Goal: Task Accomplishment & Management: Manage account settings

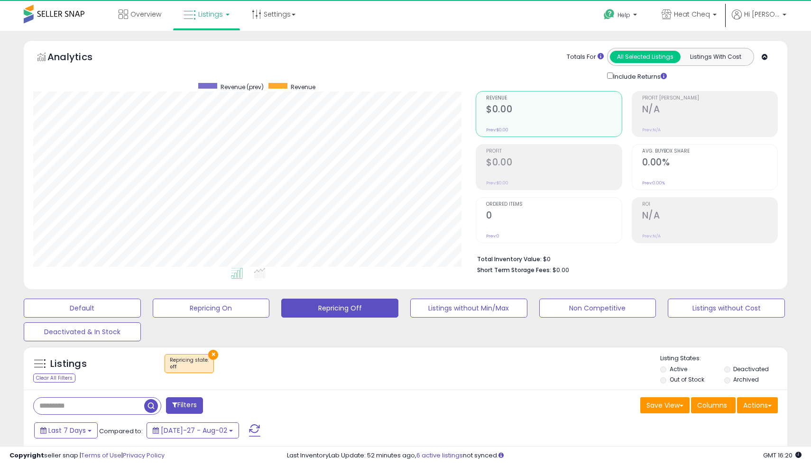
scroll to position [194, 442]
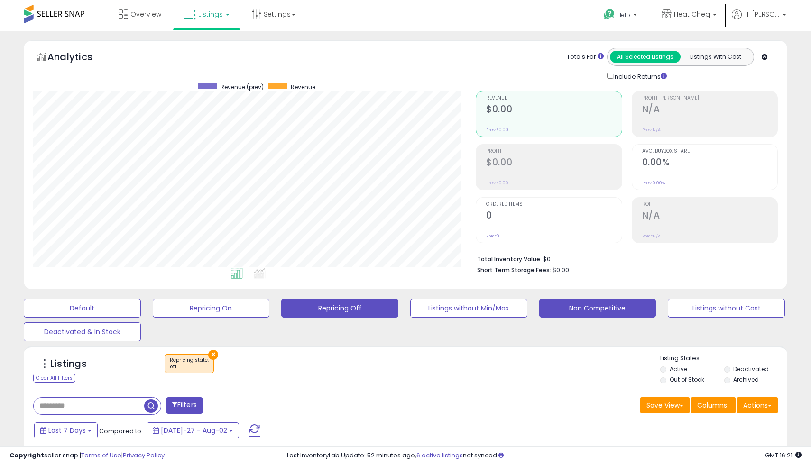
click at [141, 307] on button "Non Competitive" at bounding box center [82, 308] width 117 height 19
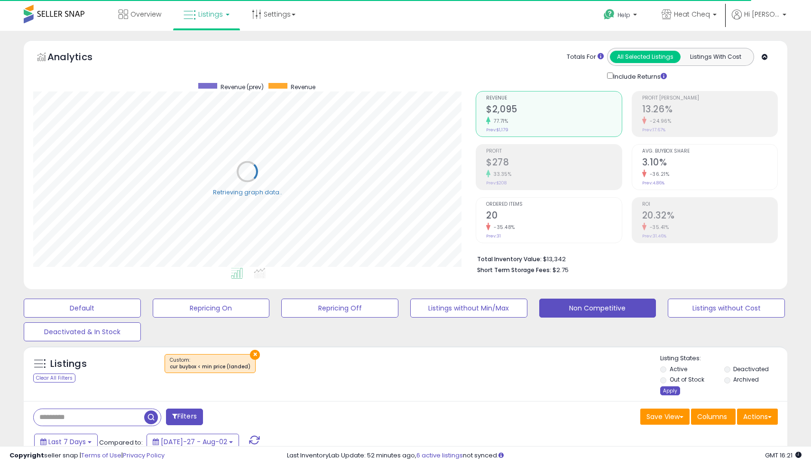
click at [674, 394] on div "Apply" at bounding box center [670, 390] width 20 height 9
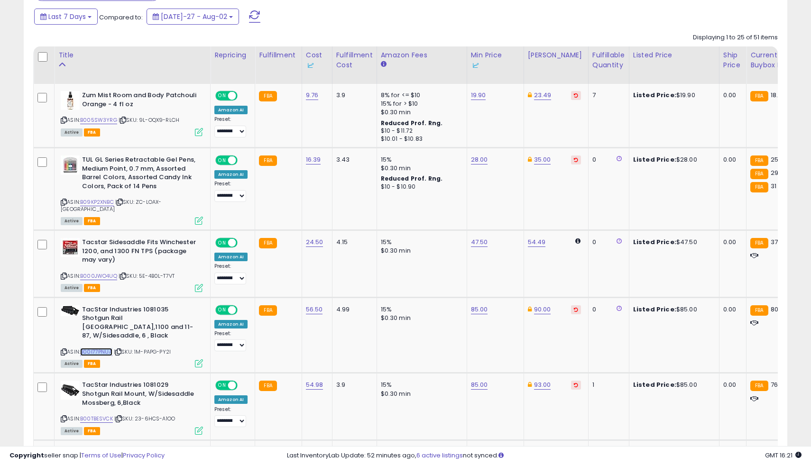
scroll to position [474027, 473902]
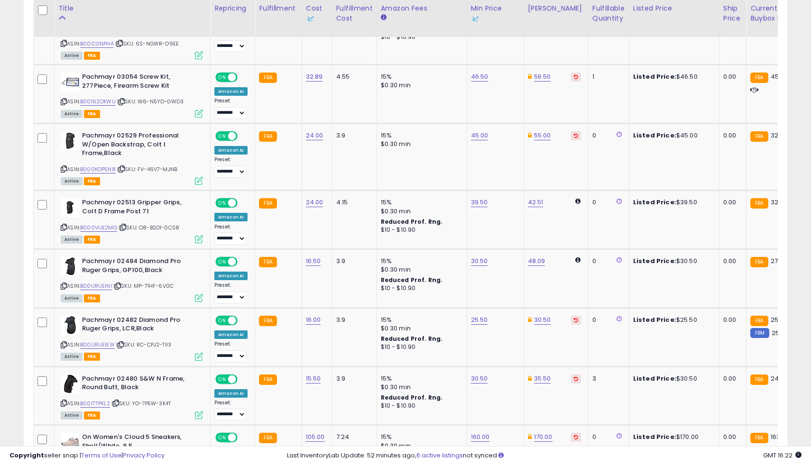
scroll to position [0, 9]
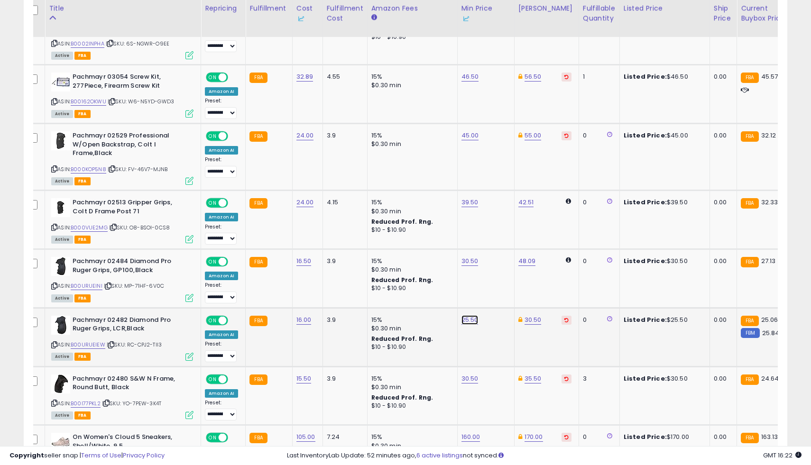
type input "*"
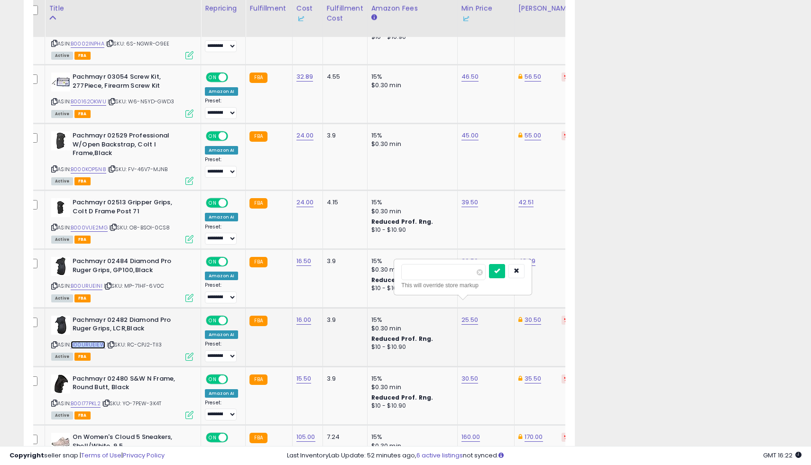
scroll to position [474027, 473902]
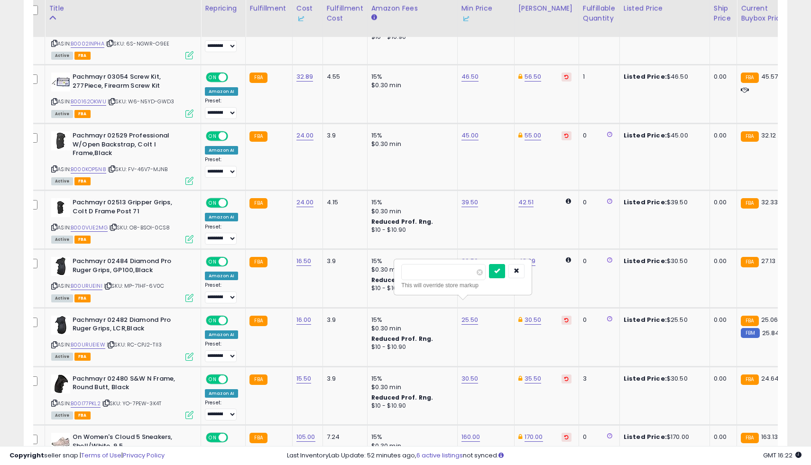
scroll to position [194, 442]
click at [524, 277] on button "button" at bounding box center [516, 271] width 16 height 14
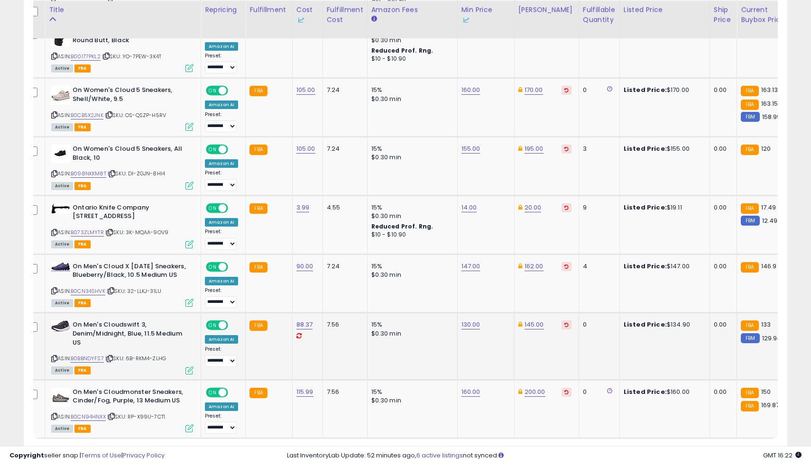
scroll to position [1724, 0]
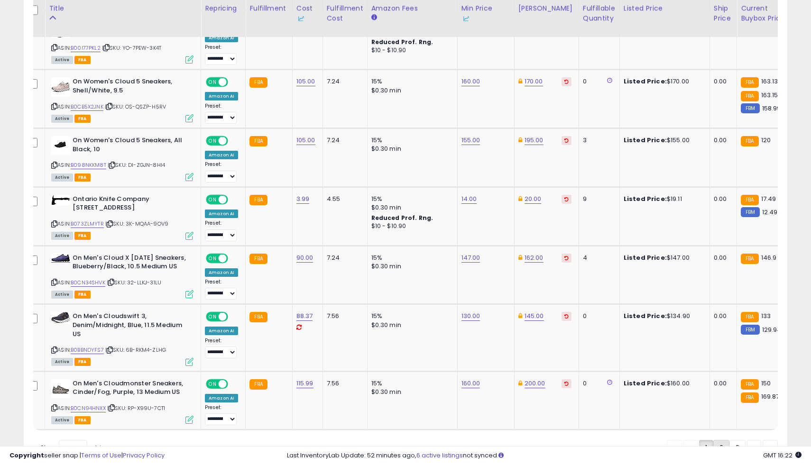
click at [747, 440] on link "2" at bounding box center [754, 448] width 14 height 16
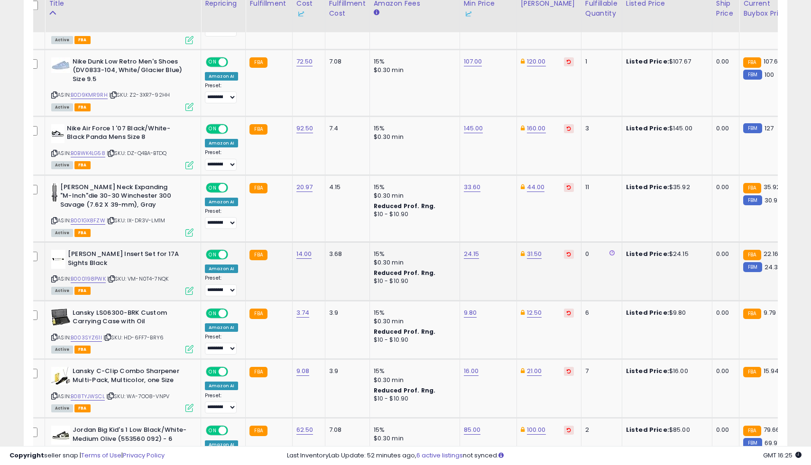
scroll to position [1255, 0]
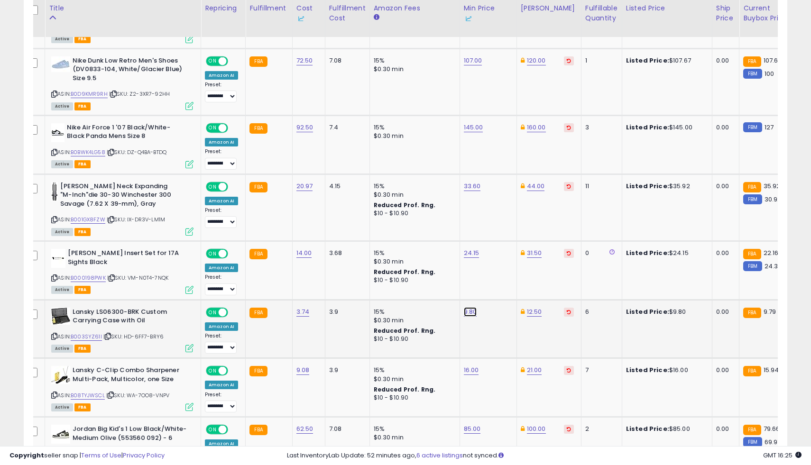
type input "***"
click button "submit" at bounding box center [497, 276] width 16 height 14
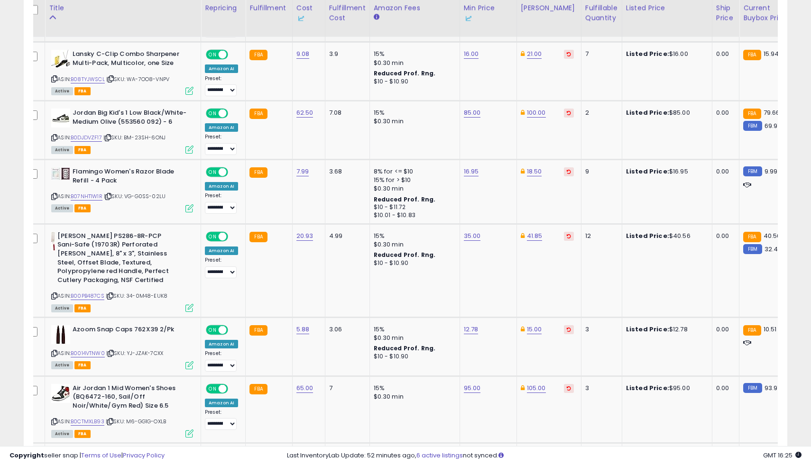
scroll to position [1571, 0]
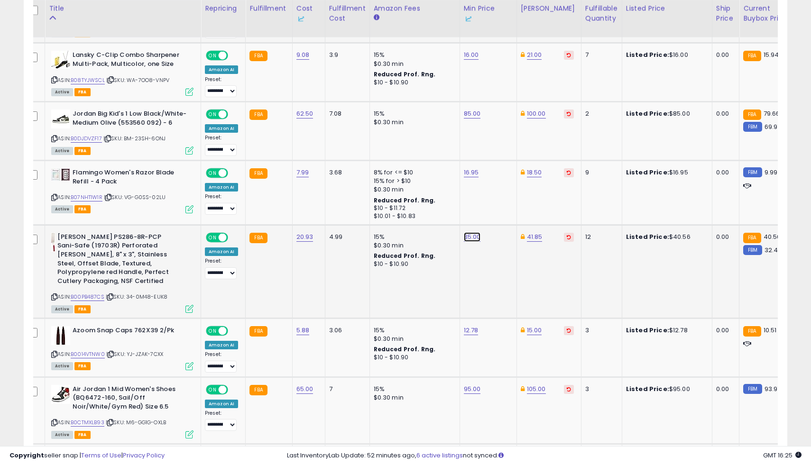
type input "*****"
click button "submit" at bounding box center [499, 201] width 16 height 14
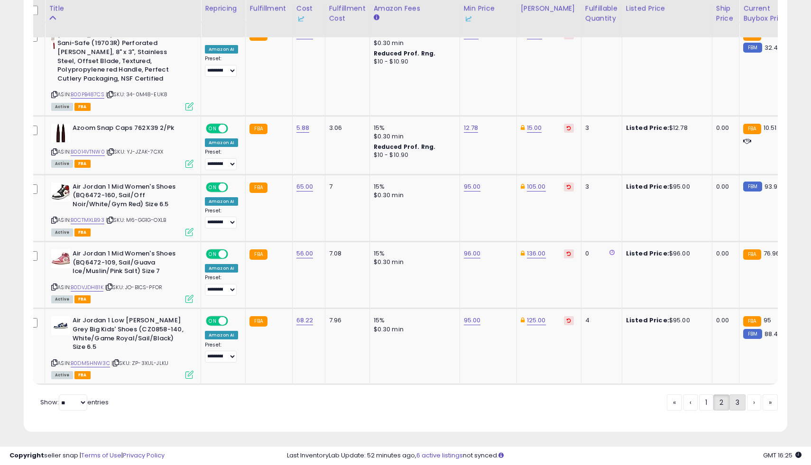
click at [763, 403] on link "3" at bounding box center [770, 403] width 15 height 16
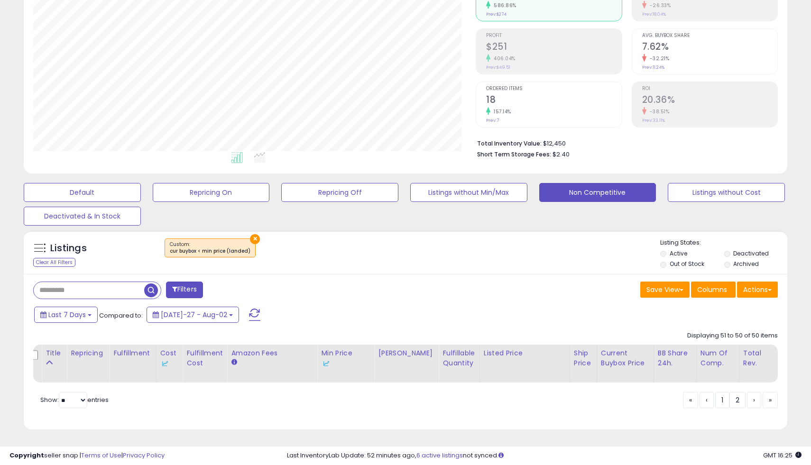
scroll to position [0, 0]
